Goal: Find specific page/section: Find specific page/section

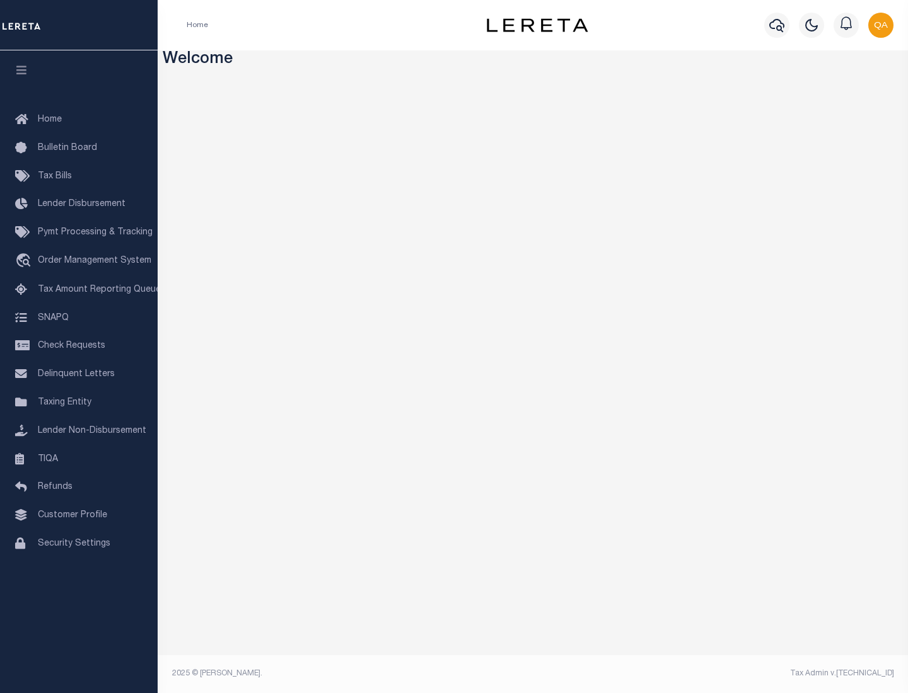
click at [79, 346] on span "Check Requests" at bounding box center [71, 346] width 67 height 9
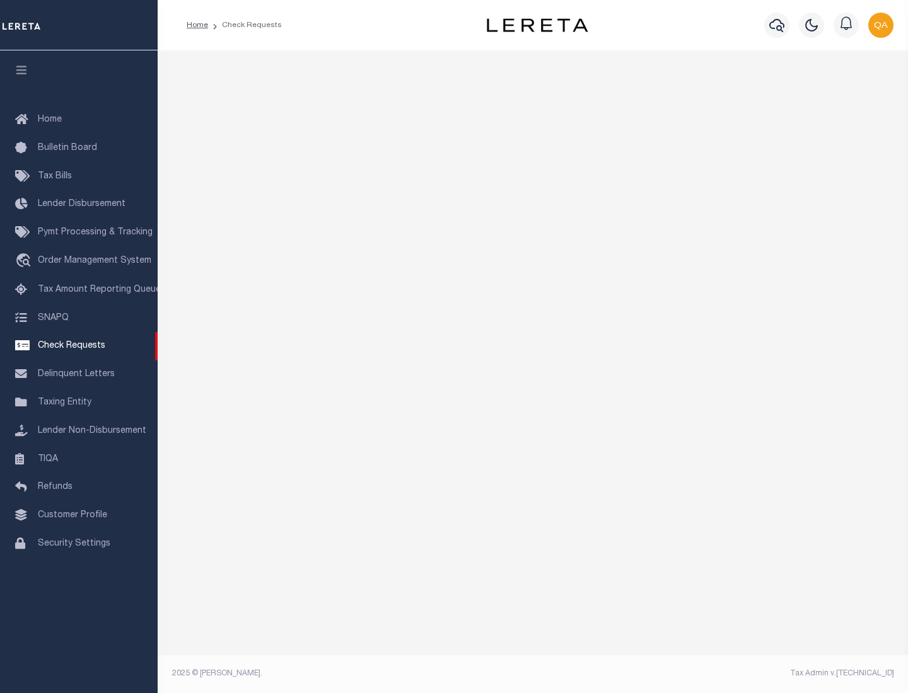
select select "50"
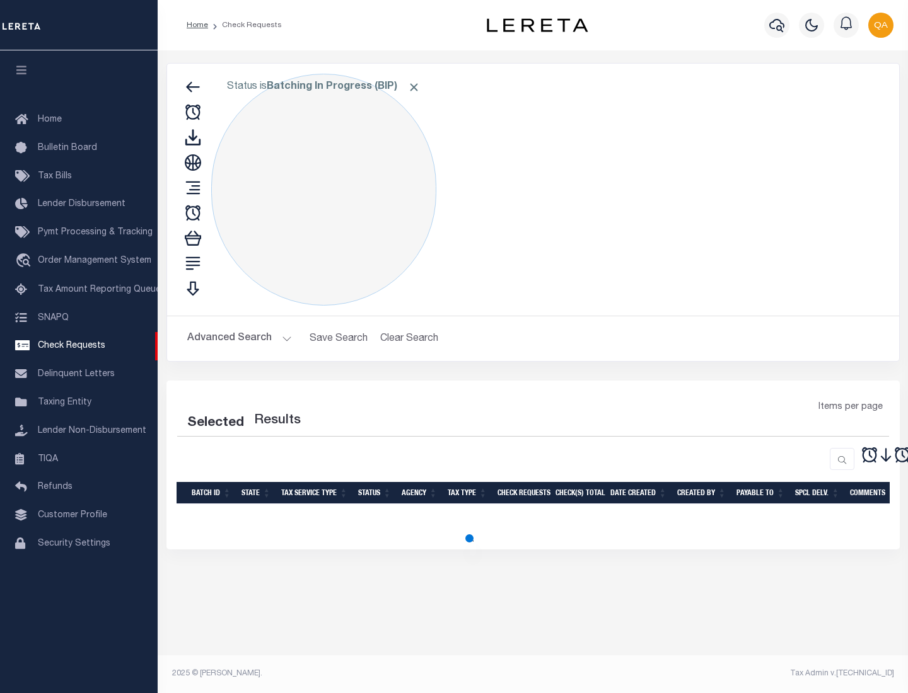
select select "50"
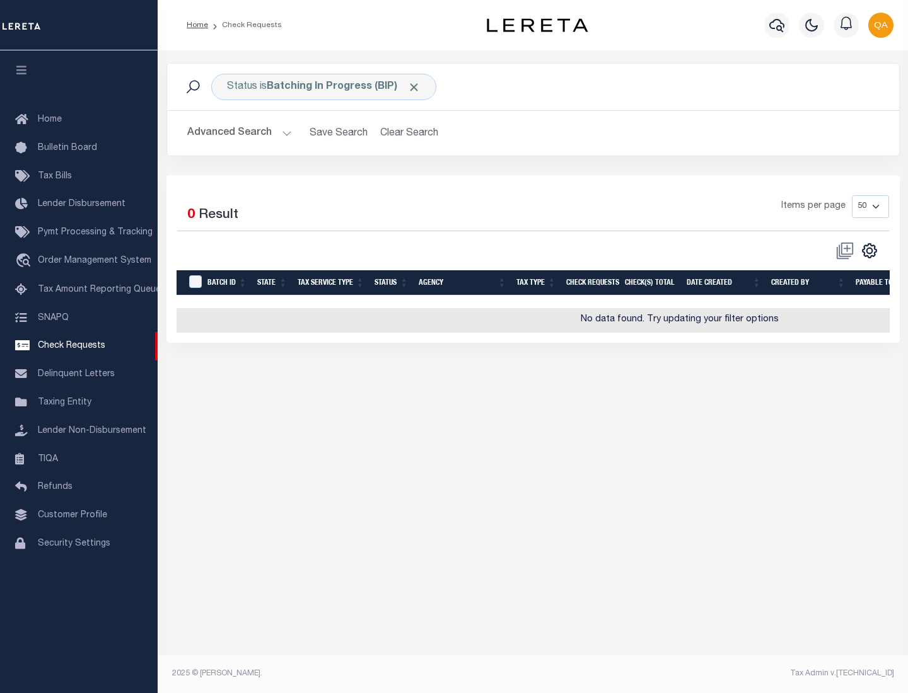
click at [414, 87] on span "Click to Remove" at bounding box center [413, 87] width 13 height 13
